Goal: Task Accomplishment & Management: Manage account settings

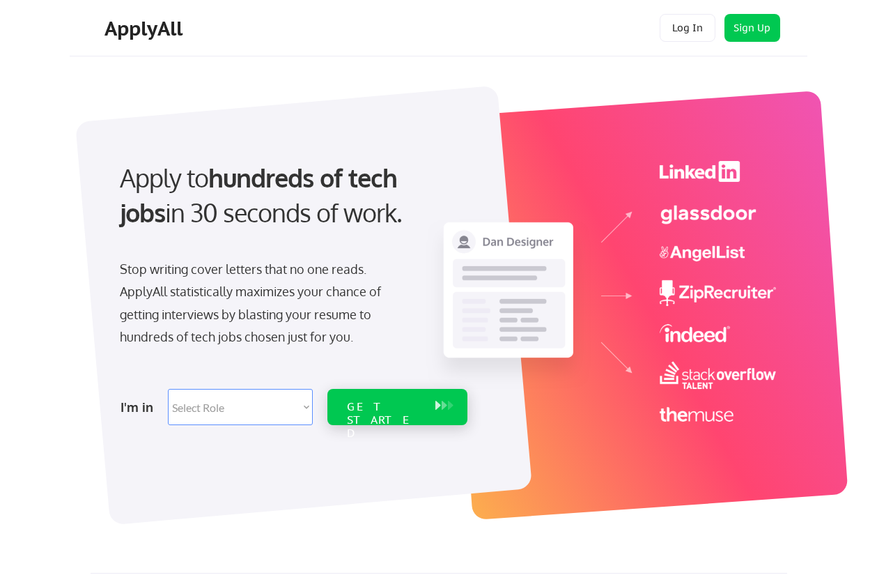
scroll to position [6, 0]
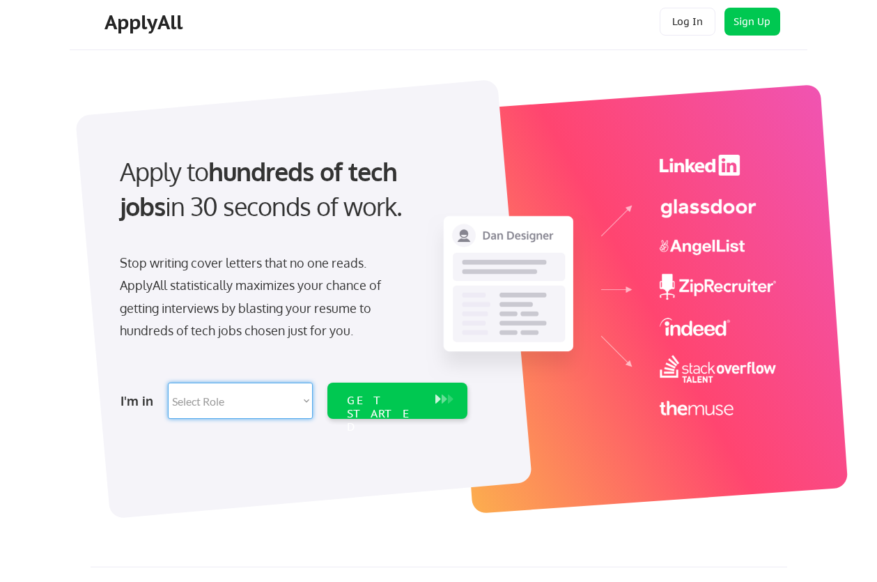
select select ""product""
click at [412, 403] on div "GET STARTED" at bounding box center [384, 414] width 75 height 40
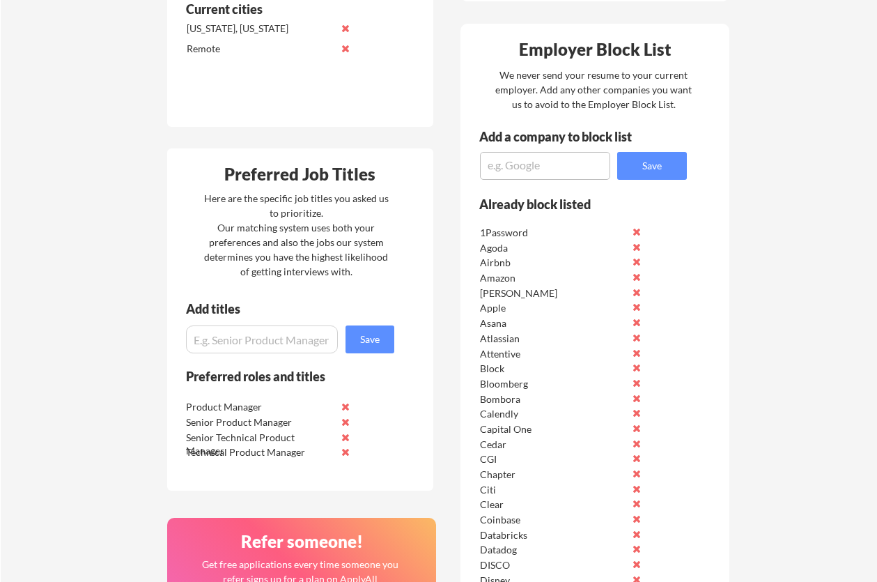
scroll to position [579, 0]
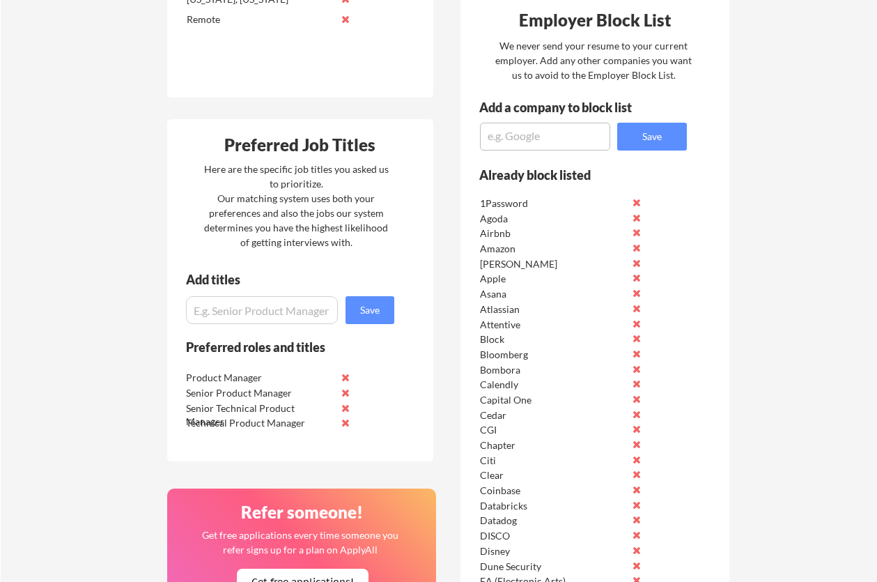
scroll to position [609, 0]
click at [346, 379] on button at bounding box center [346, 378] width 10 height 10
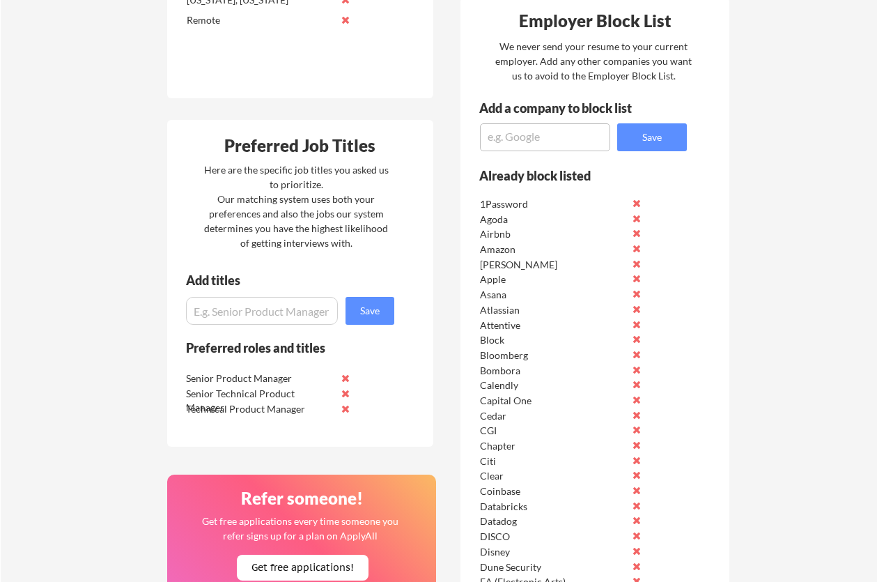
click at [264, 316] on input "input" at bounding box center [262, 311] width 152 height 28
type input "Director of Product"
click at [373, 313] on button "Save" at bounding box center [369, 311] width 49 height 28
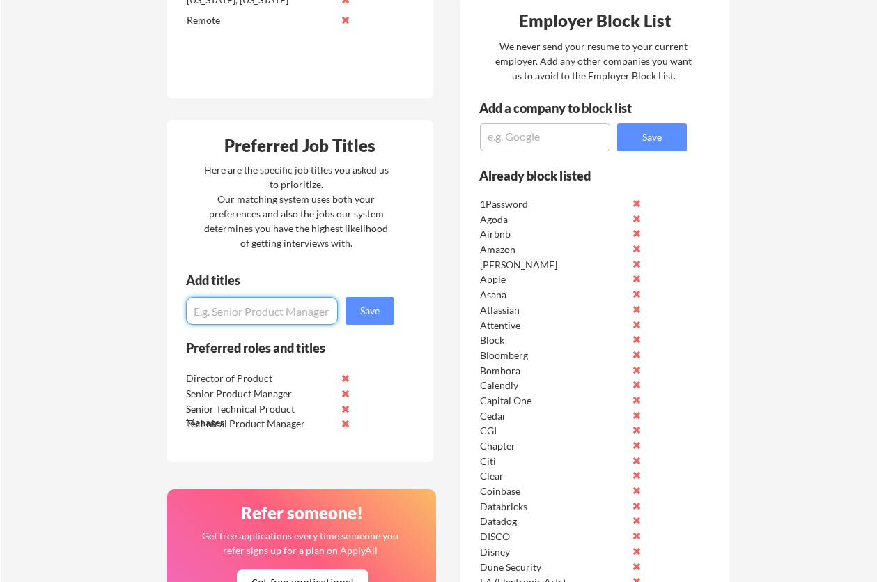
scroll to position [614, 0]
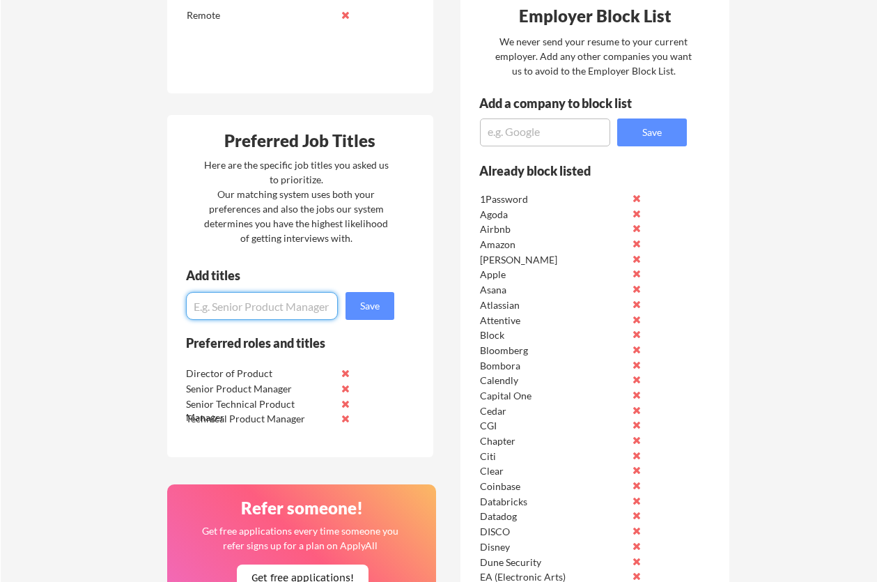
click at [226, 312] on input "input" at bounding box center [262, 306] width 152 height 28
type input "D"
type input "Product Director"
click at [355, 311] on button "Save" at bounding box center [369, 306] width 49 height 28
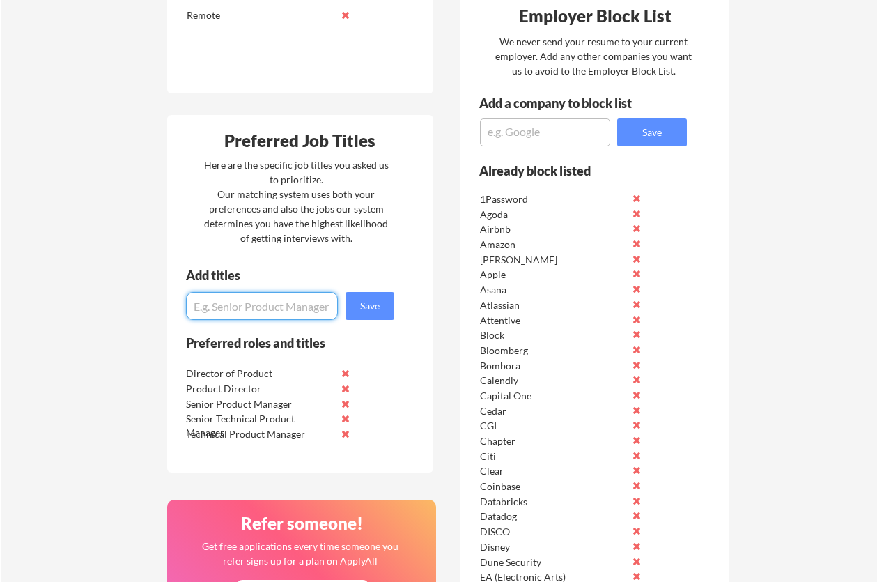
scroll to position [620, 0]
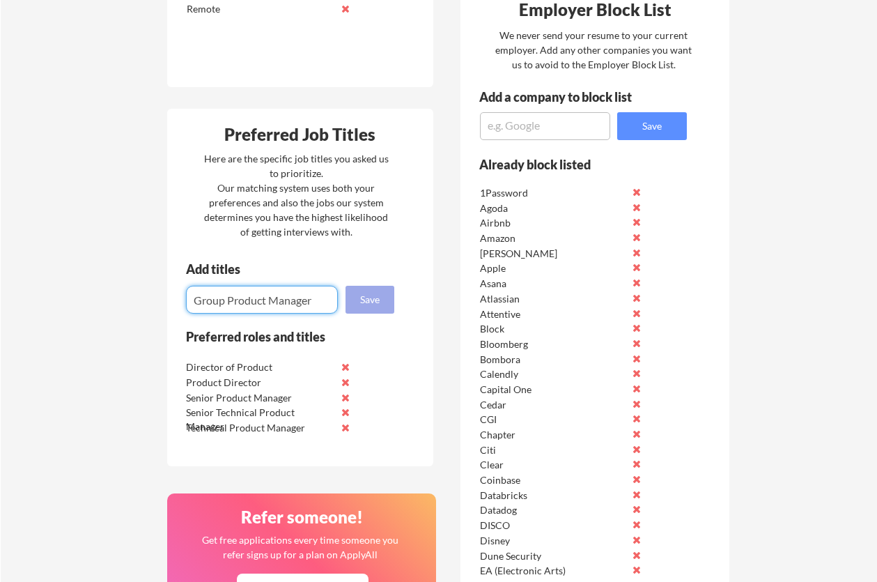
type input "Group Product Manager"
click at [378, 305] on button "Save" at bounding box center [369, 300] width 49 height 28
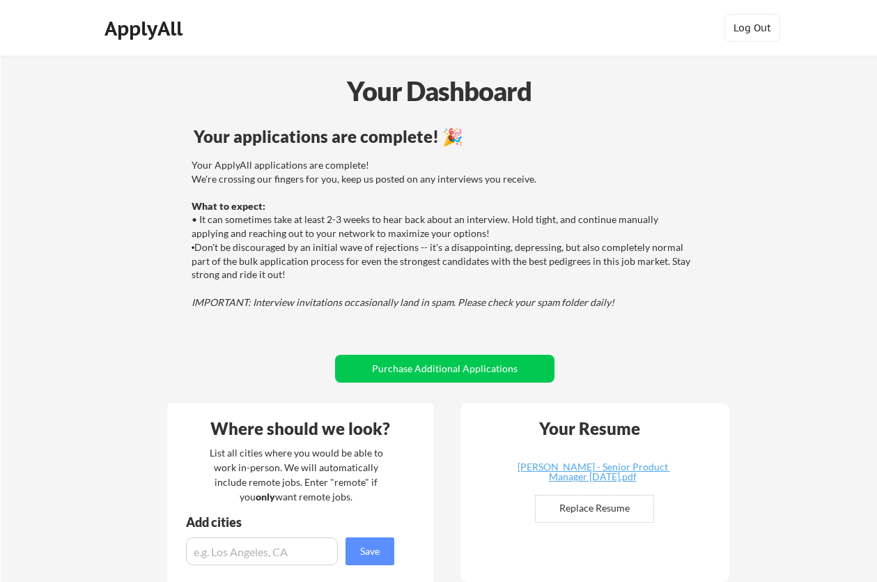
scroll to position [0, 0]
click at [433, 367] on button "Purchase Additional Applications" at bounding box center [444, 369] width 219 height 28
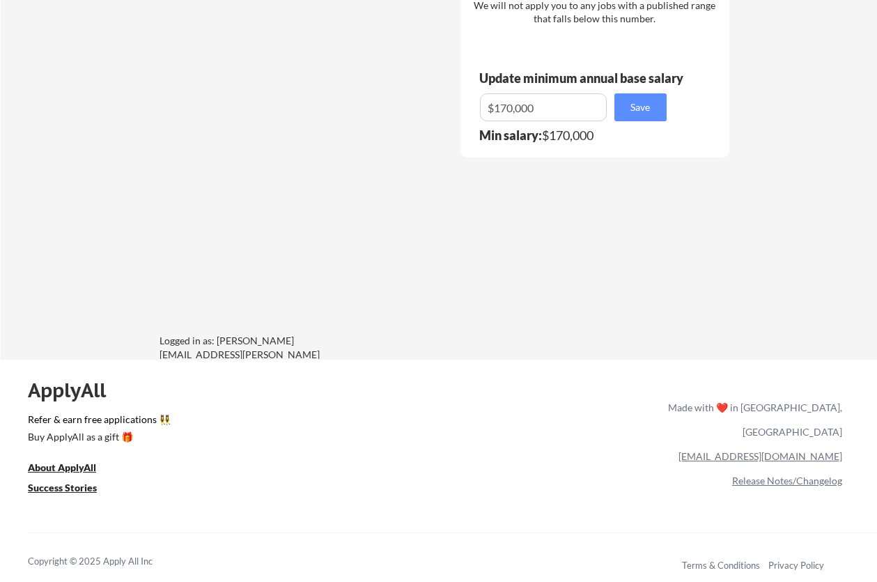
scroll to position [2337, 0]
click at [779, 474] on link "Release Notes/Changelog" at bounding box center [787, 480] width 110 height 12
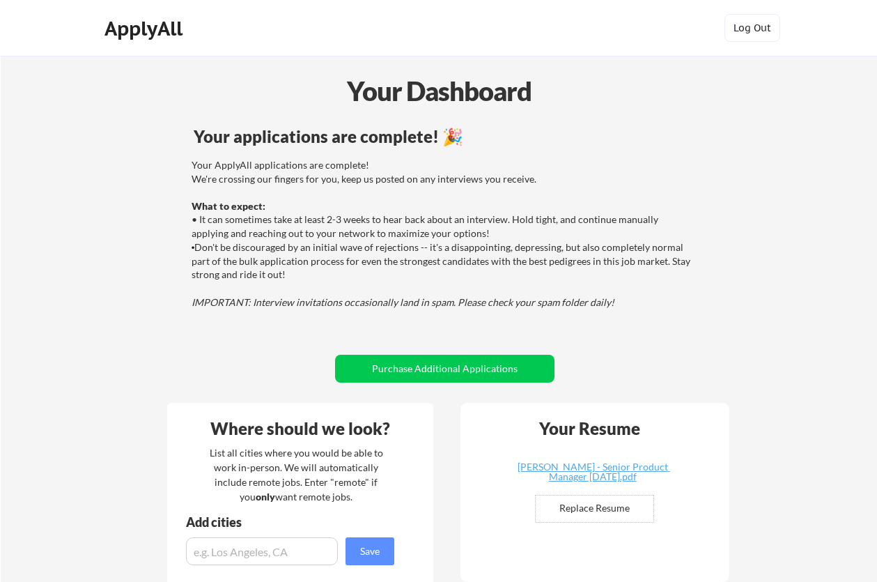
scroll to position [0, 0]
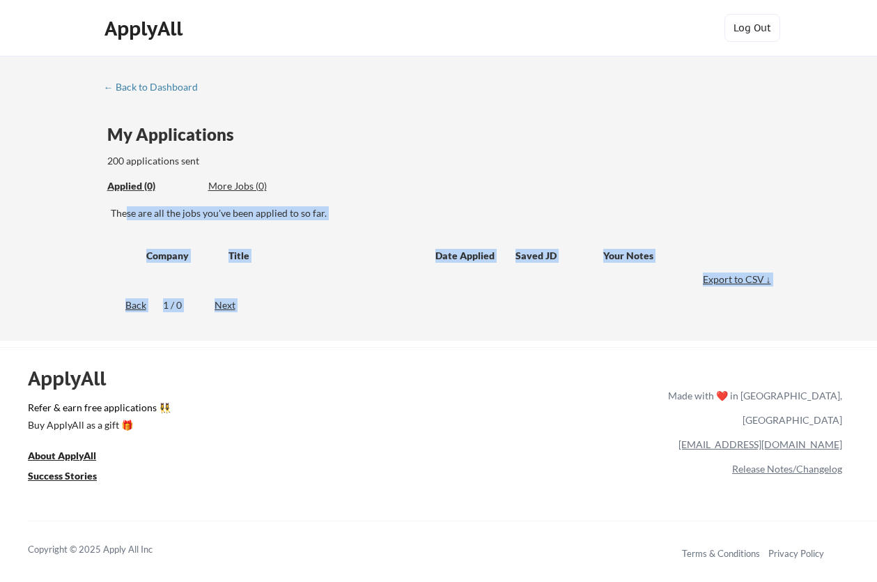
drag, startPoint x: 127, startPoint y: 210, endPoint x: 375, endPoint y: 342, distance: 281.1
